Goal: Task Accomplishment & Management: Manage account settings

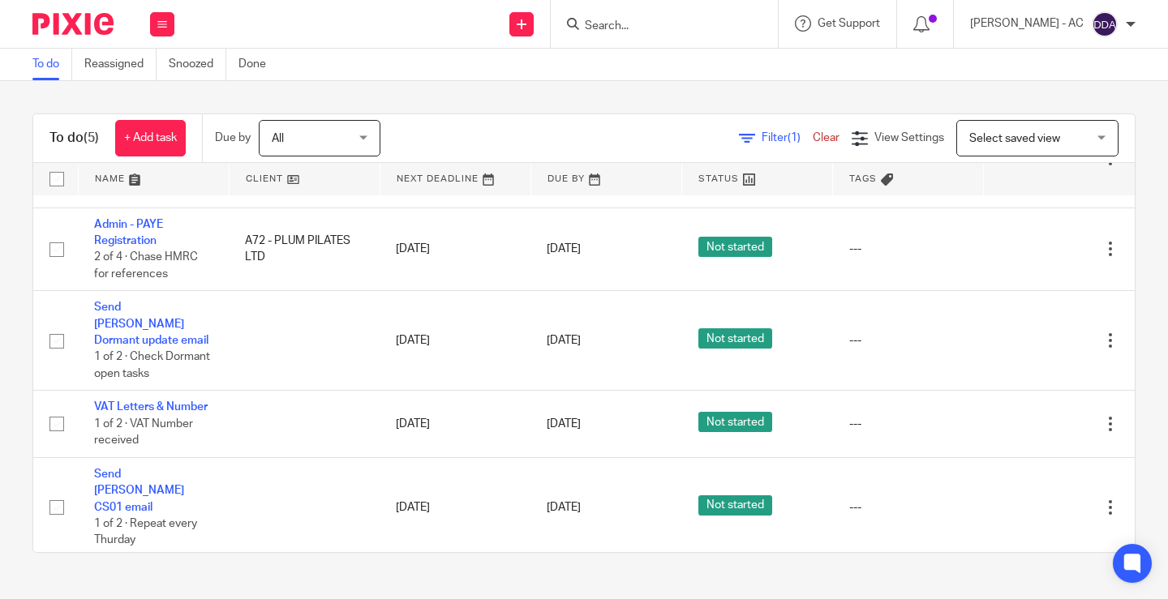
scroll to position [92, 0]
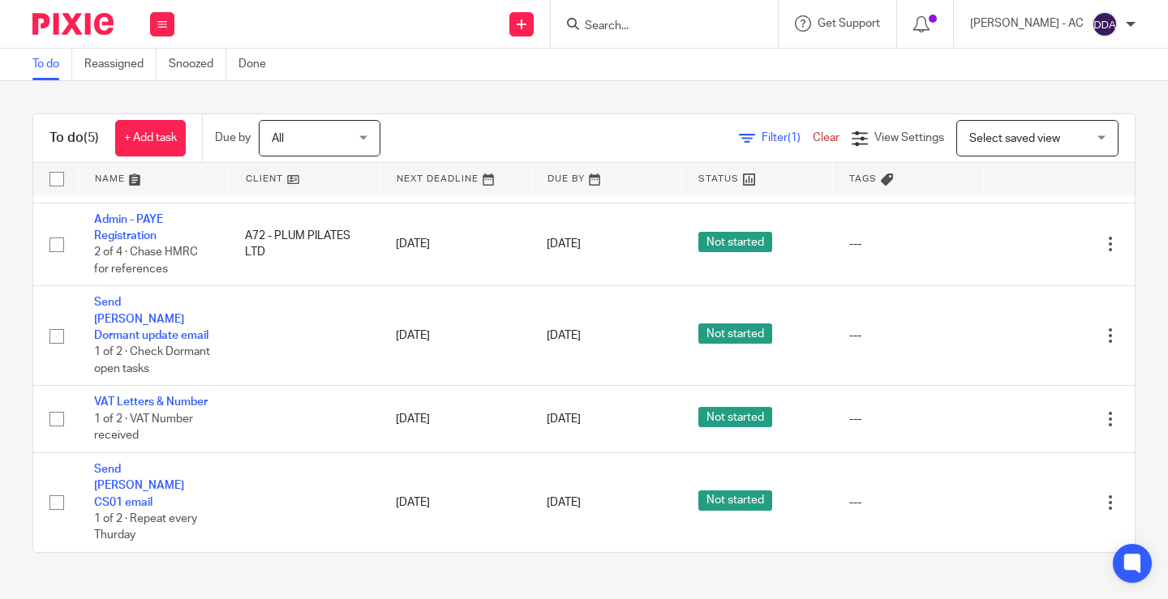
click at [693, 28] on input "Search" at bounding box center [656, 26] width 146 height 15
paste input "J54"
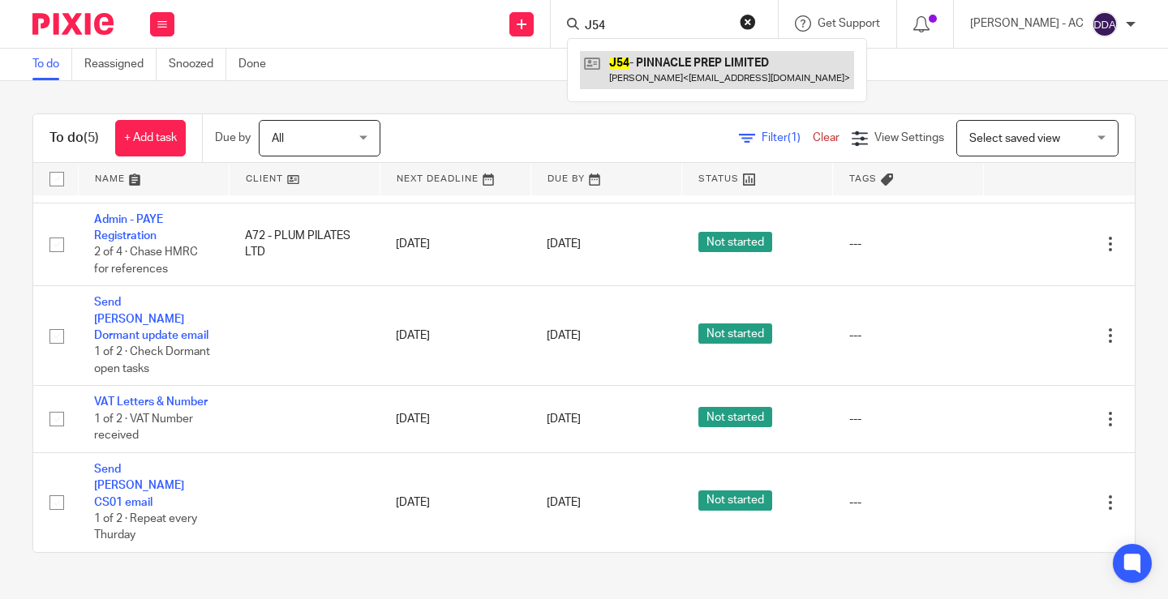
type input "J54"
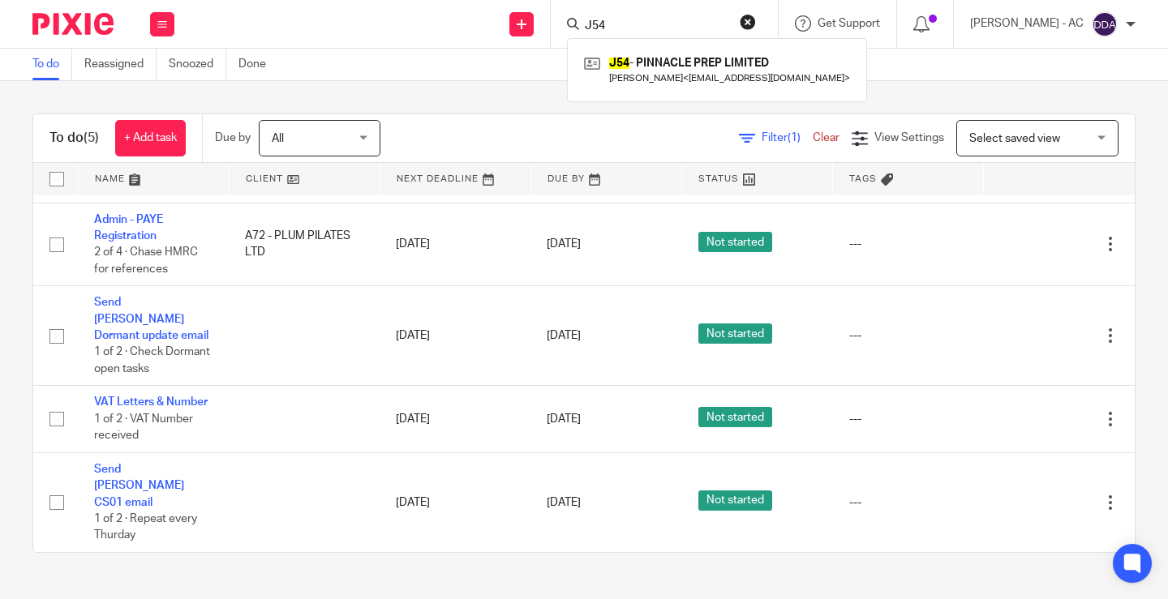
click at [756, 30] on form "J54" at bounding box center [669, 24] width 173 height 20
drag, startPoint x: 622, startPoint y: 28, endPoint x: 537, endPoint y: 26, distance: 85.2
click at [537, 26] on div "Send new email Create task Add client Request signature J54 J54 - PINNACLE PREP…" at bounding box center [679, 24] width 977 height 48
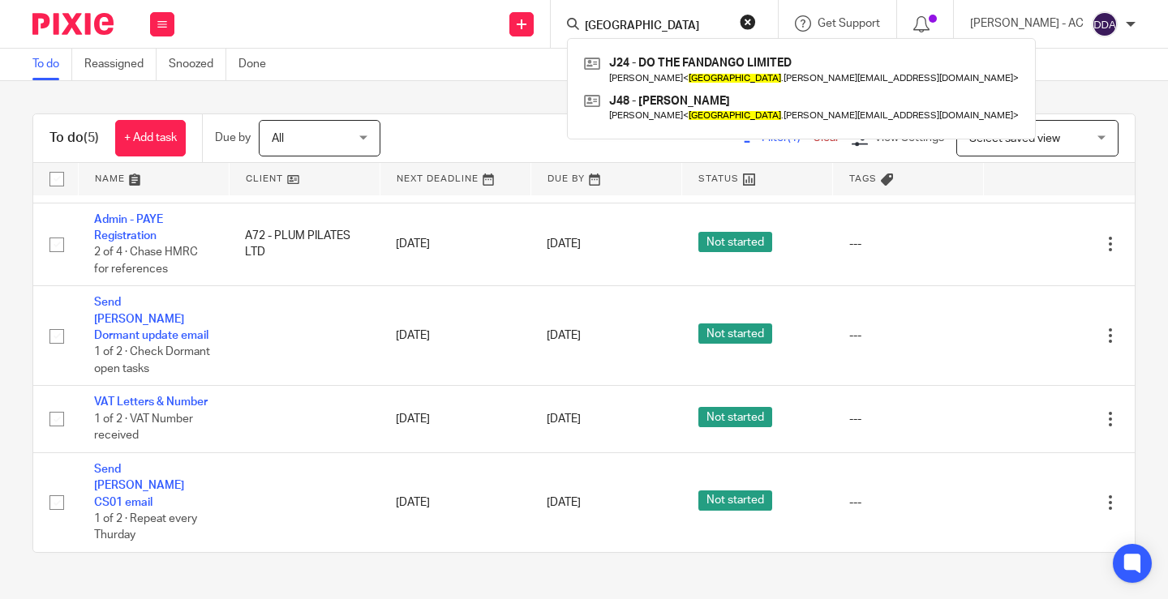
type input "tokio"
drag, startPoint x: 706, startPoint y: 24, endPoint x: 431, endPoint y: -8, distance: 277.6
click at [431, 0] on html "Work Email Clients Team Reports Settings Work Email Clients Team Reports Settin…" at bounding box center [584, 299] width 1168 height 599
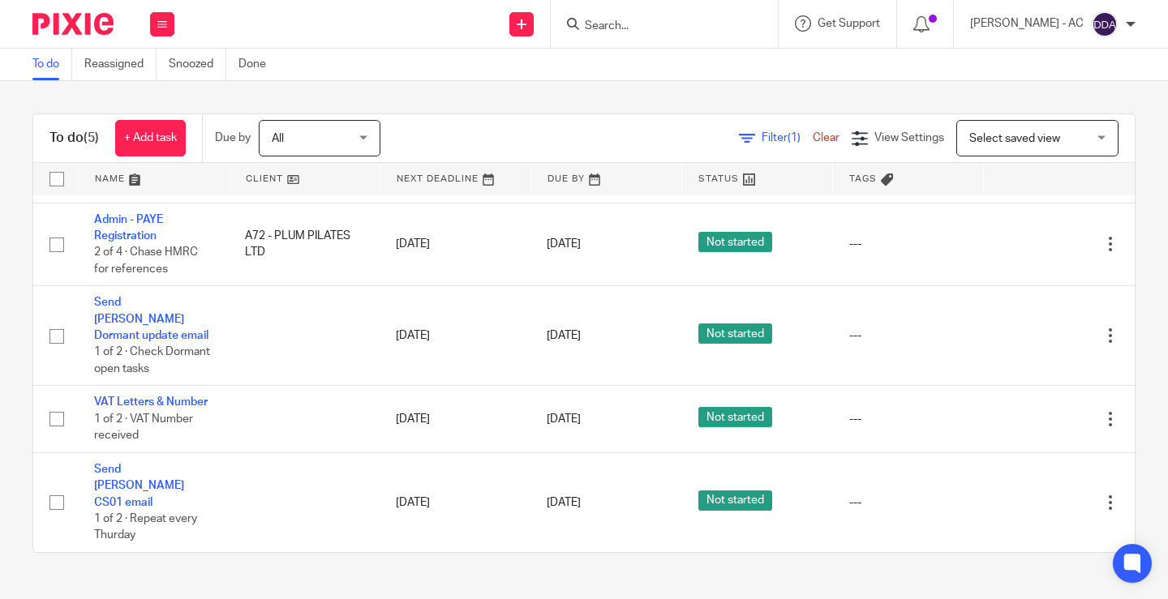
paste input "Aurie Styla"
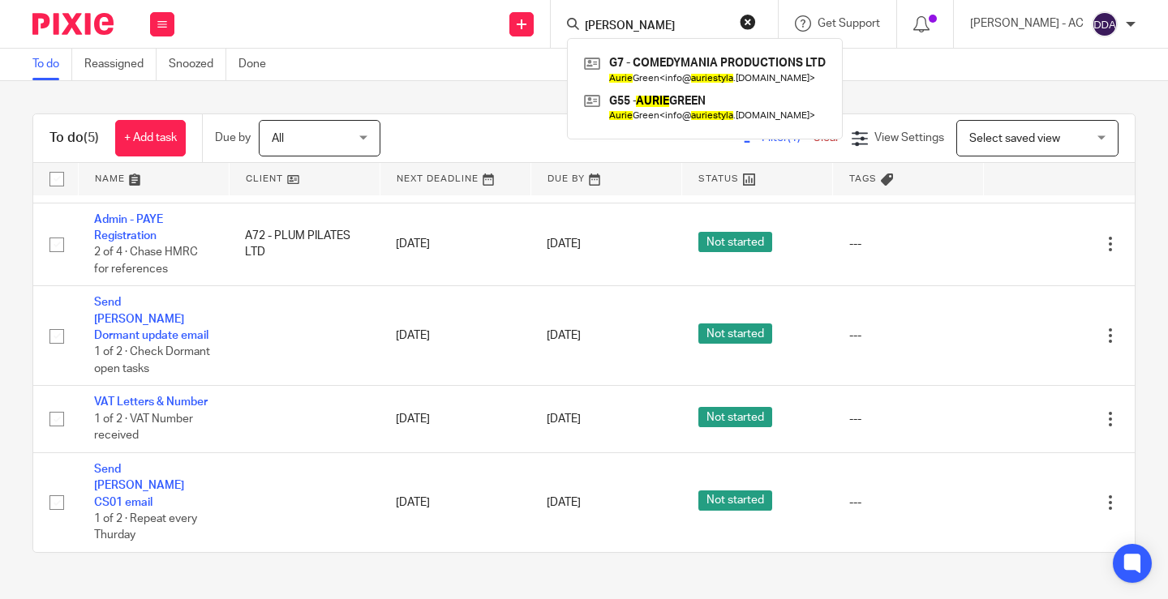
type input "Aurie Styla"
drag, startPoint x: 679, startPoint y: 28, endPoint x: 532, endPoint y: 1, distance: 149.2
click at [532, 1] on div "Send new email Create task Add client Request signature Aurie Styla G7 - COMEDY…" at bounding box center [679, 24] width 977 height 48
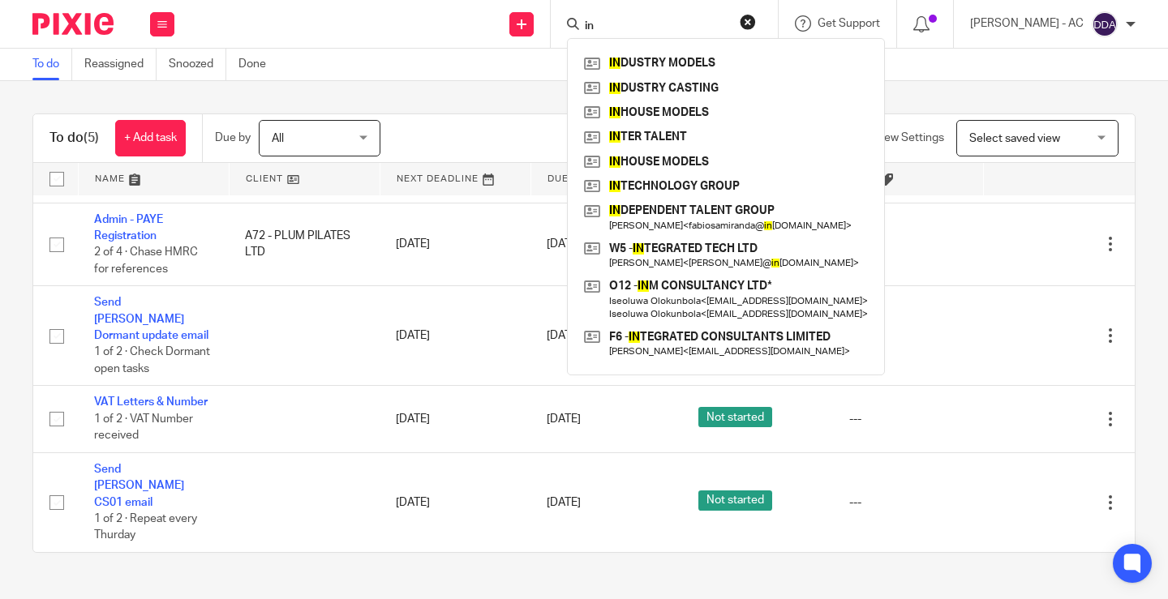
type input "in"
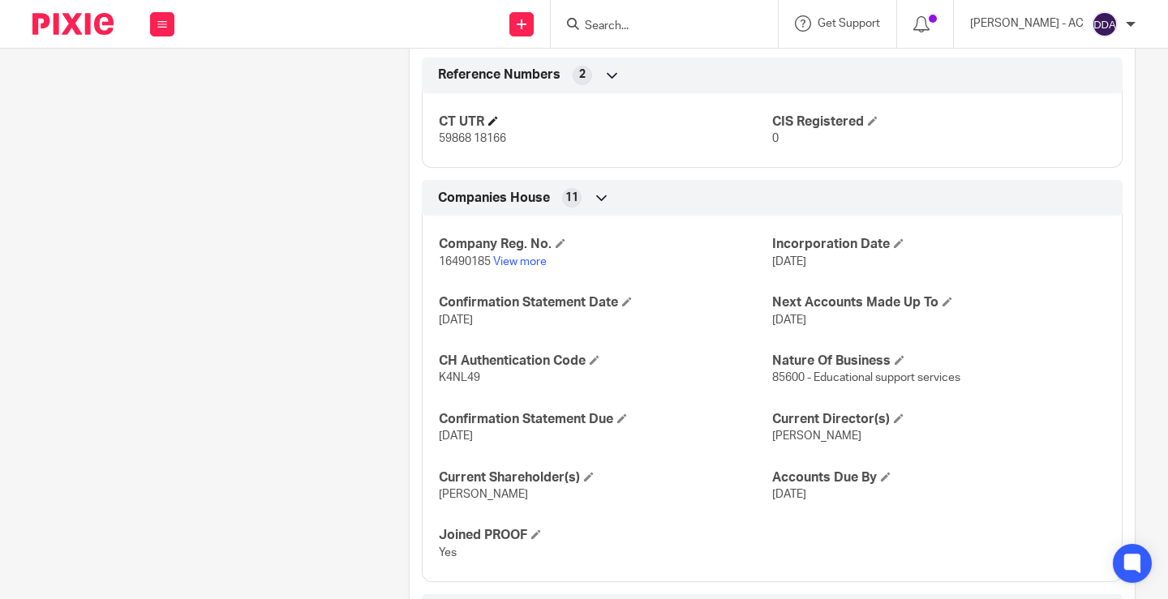
scroll to position [1032, 0]
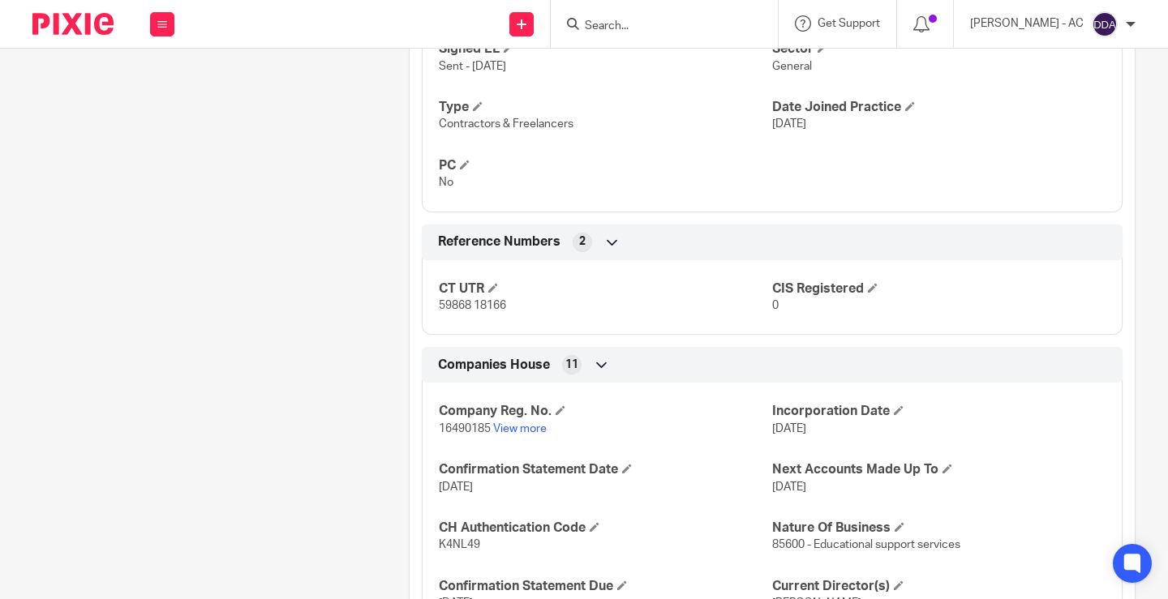
click at [460, 426] on span "16490185" at bounding box center [465, 428] width 52 height 11
copy p "16490185"
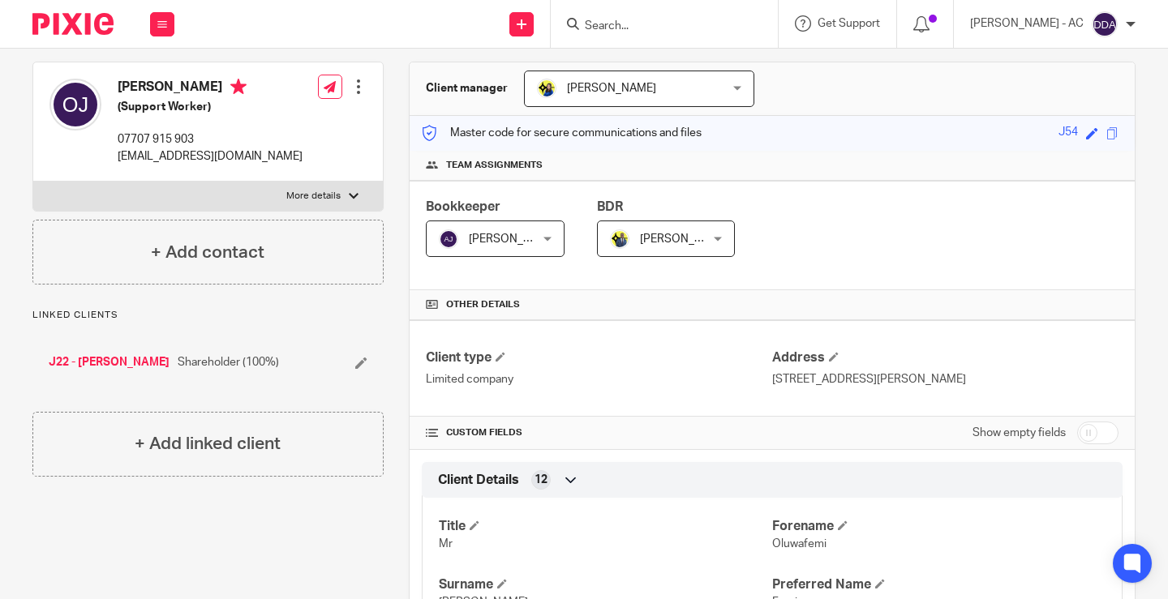
scroll to position [0, 0]
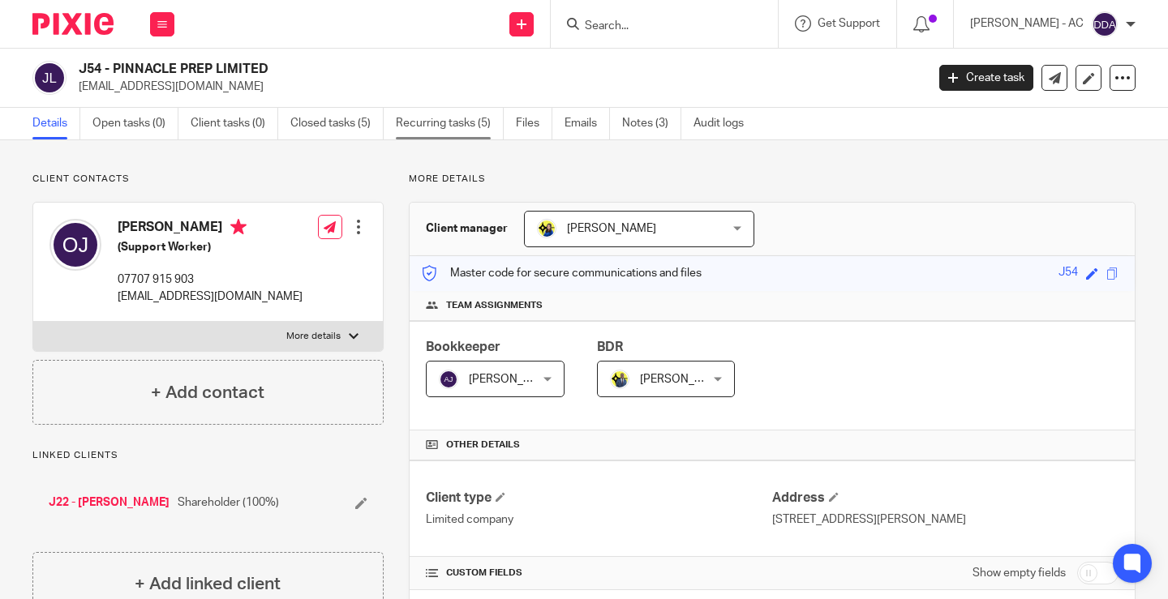
click at [439, 122] on link "Recurring tasks (5)" at bounding box center [450, 124] width 108 height 32
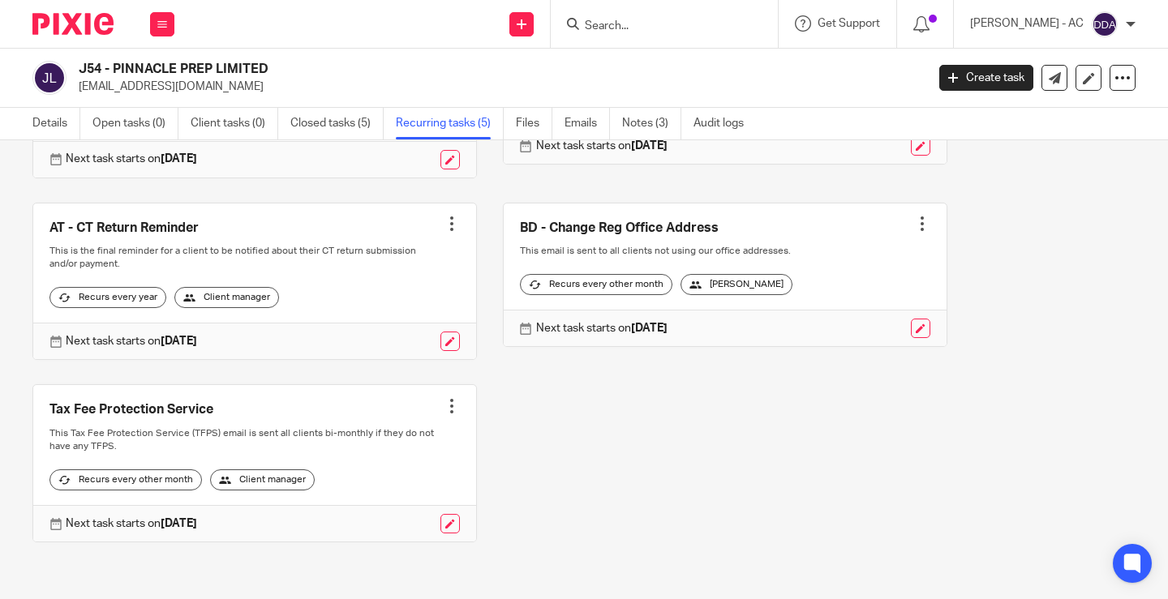
scroll to position [243, 0]
click at [914, 216] on div at bounding box center [922, 224] width 16 height 16
click at [830, 312] on span "Cancel schedule" at bounding box center [841, 309] width 85 height 11
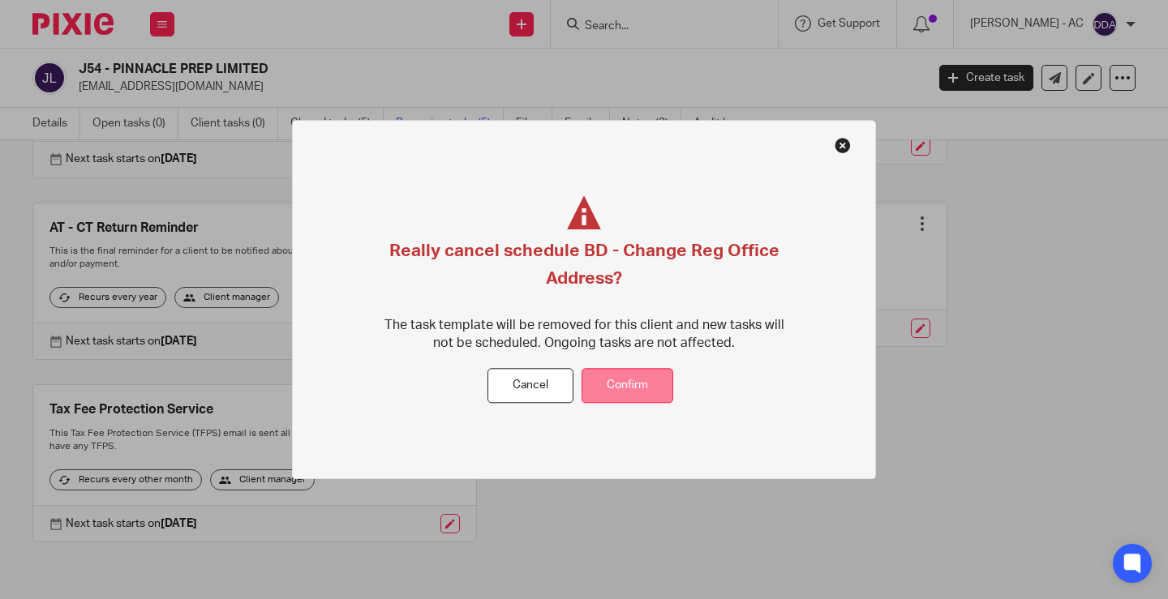
click at [626, 383] on button "Confirm" at bounding box center [627, 386] width 92 height 35
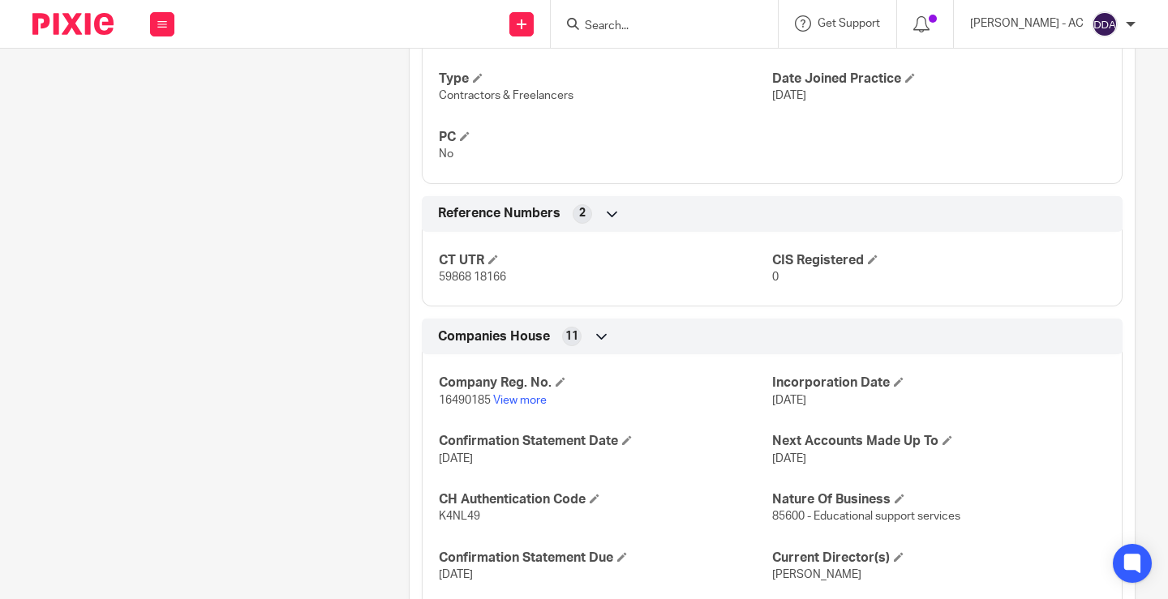
scroll to position [1054, 0]
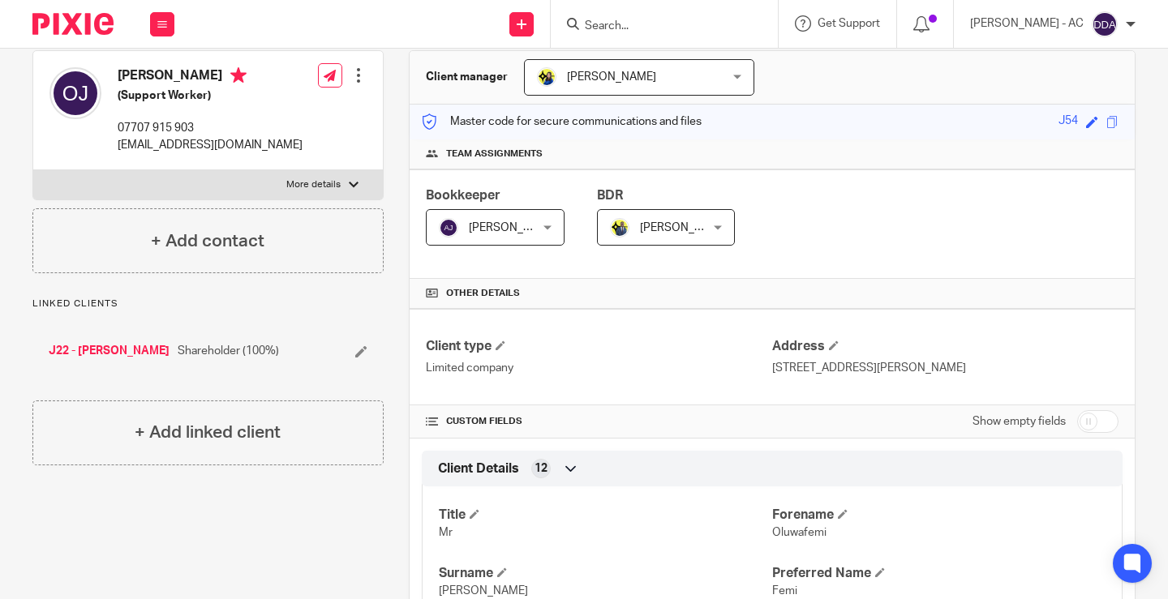
scroll to position [243, 0]
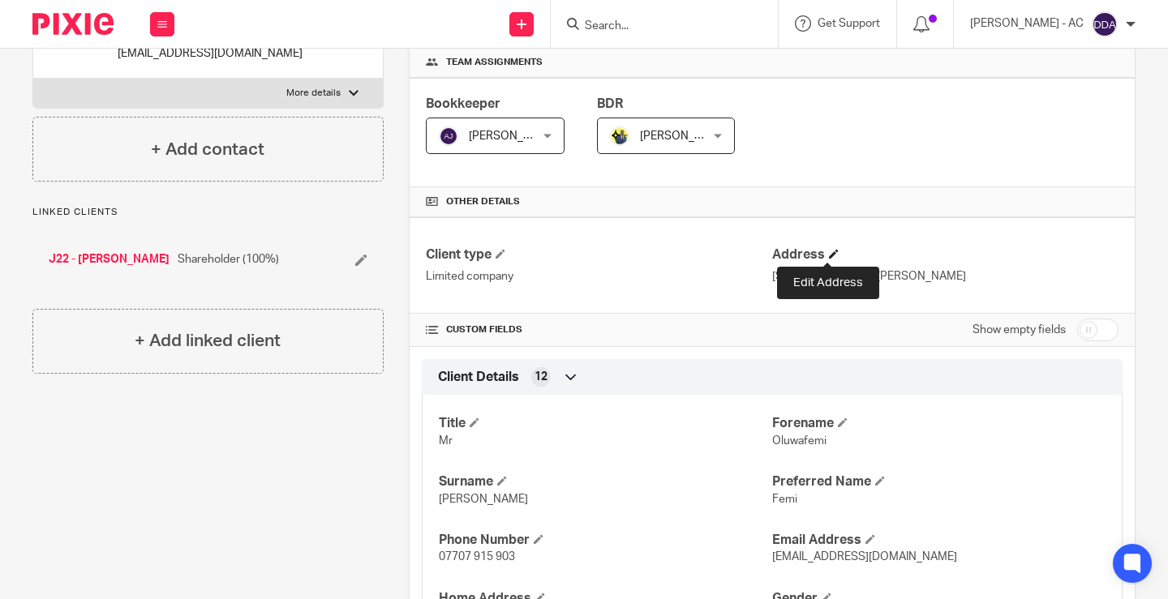
click at [829, 253] on span at bounding box center [834, 254] width 10 height 10
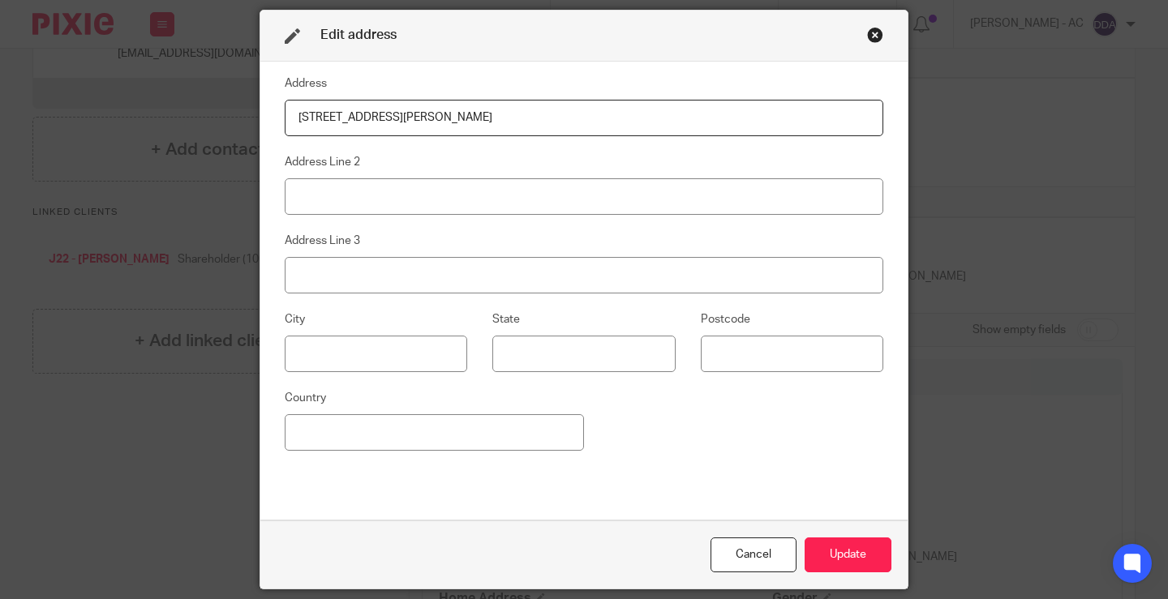
drag, startPoint x: 601, startPoint y: 114, endPoint x: 251, endPoint y: 123, distance: 349.6
click at [251, 123] on div "Edit address Address 237 Mersham Road, Thornton Heath, England, CR7 8NW Address…" at bounding box center [584, 299] width 1168 height 599
drag, startPoint x: 421, startPoint y: 118, endPoint x: 65, endPoint y: 123, distance: 356.0
click at [66, 122] on div "Edit address Address 320 City Road, London Address Line 2 Address Line 3 City S…" at bounding box center [584, 299] width 1168 height 599
paste input ", EC1V 2NZ"
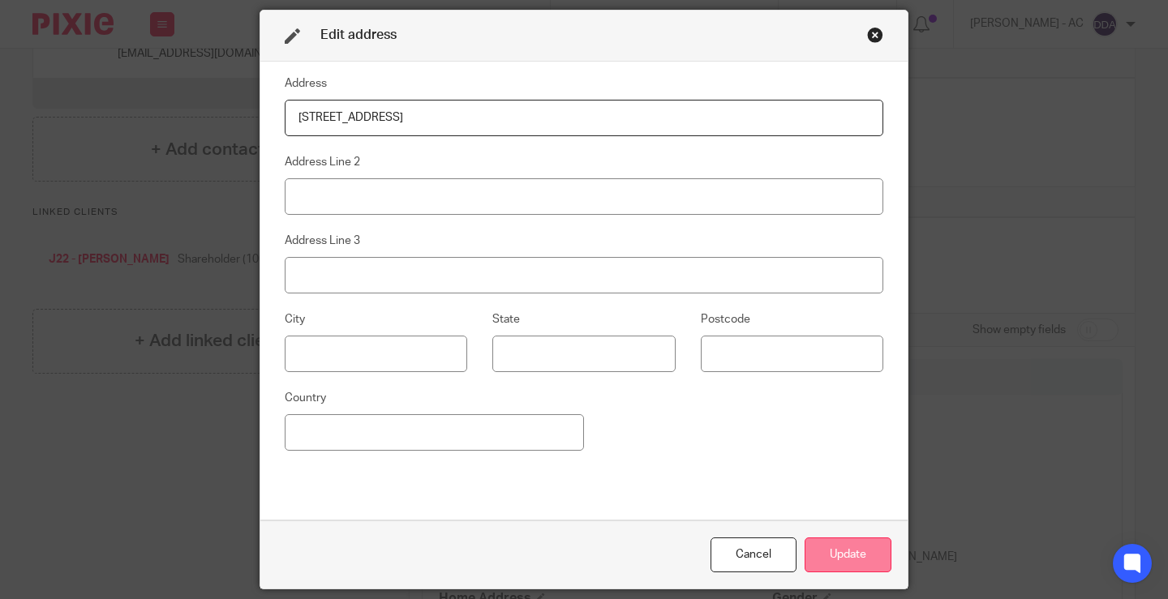
type input "320 City Road, London, EC1V 2NZ"
click at [824, 559] on button "Update" at bounding box center [847, 555] width 87 height 35
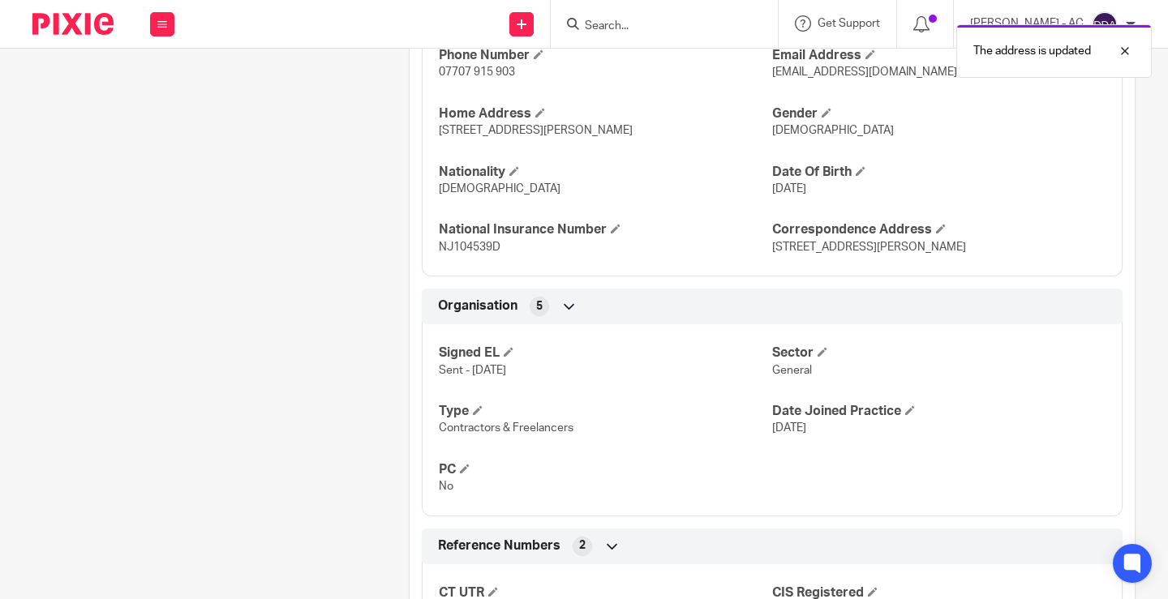
scroll to position [730, 0]
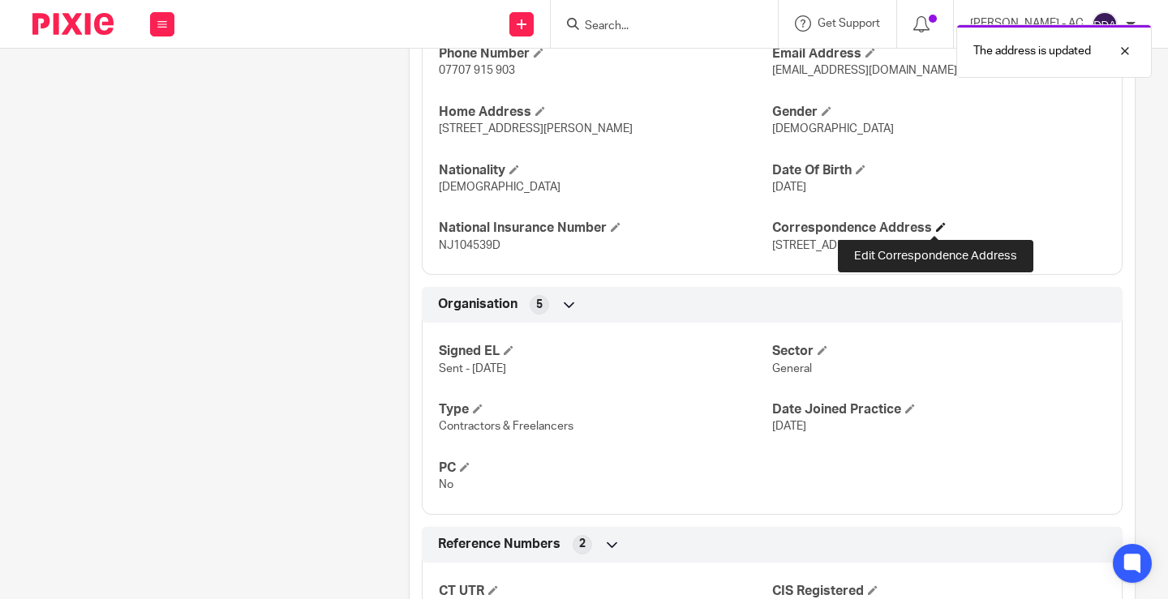
click at [938, 224] on span at bounding box center [941, 227] width 10 height 10
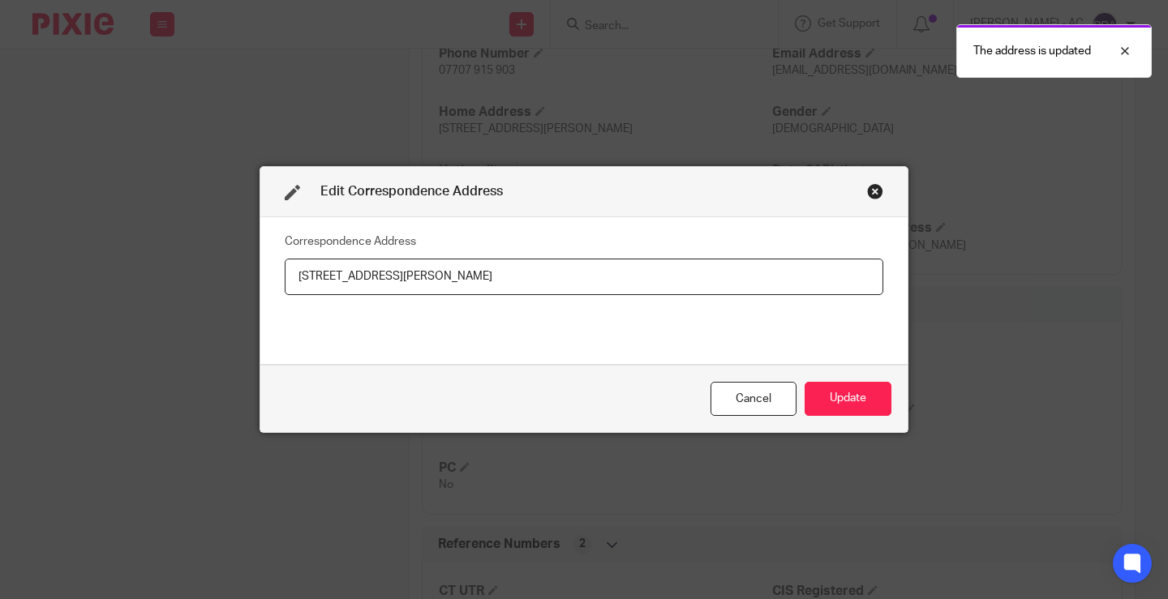
drag, startPoint x: 499, startPoint y: 293, endPoint x: 0, endPoint y: 301, distance: 499.5
click at [0, 301] on div "Edit Correspondence Address Correspondence Address 237 Mersham Road, Thornton H…" at bounding box center [584, 299] width 1168 height 599
type input "320 City Road, London, EC1V 2NZ"
click at [825, 405] on button "Update" at bounding box center [847, 399] width 87 height 35
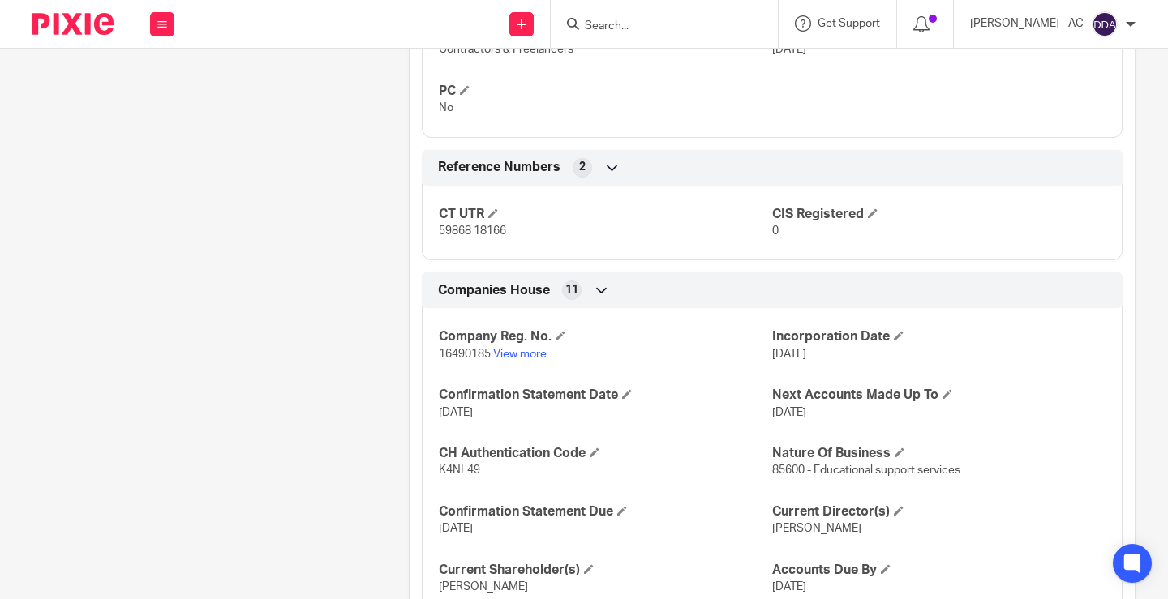
scroll to position [1113, 0]
